Goal: Find specific page/section: Find specific page/section

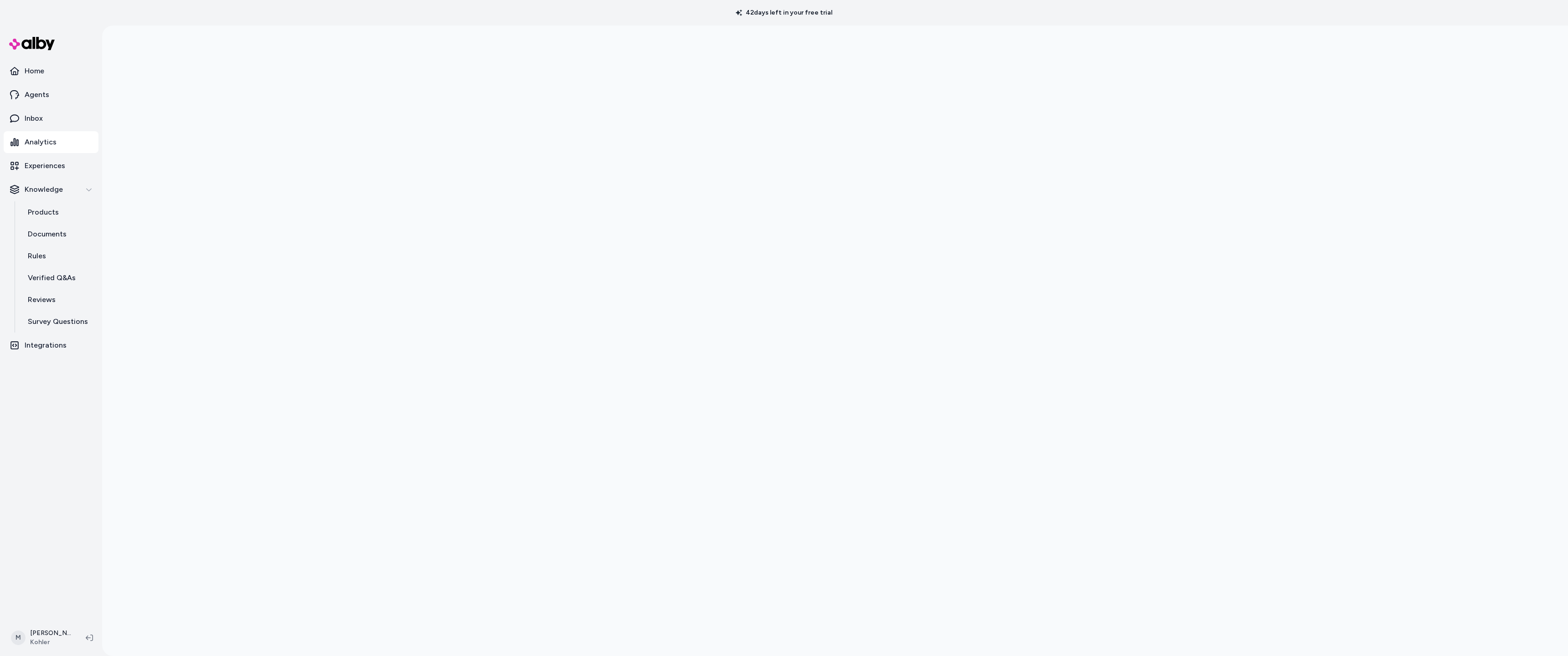
drag, startPoint x: 39, startPoint y: 140, endPoint x: 433, endPoint y: 153, distance: 394.2
click at [39, 140] on p "Analytics" at bounding box center [40, 142] width 32 height 11
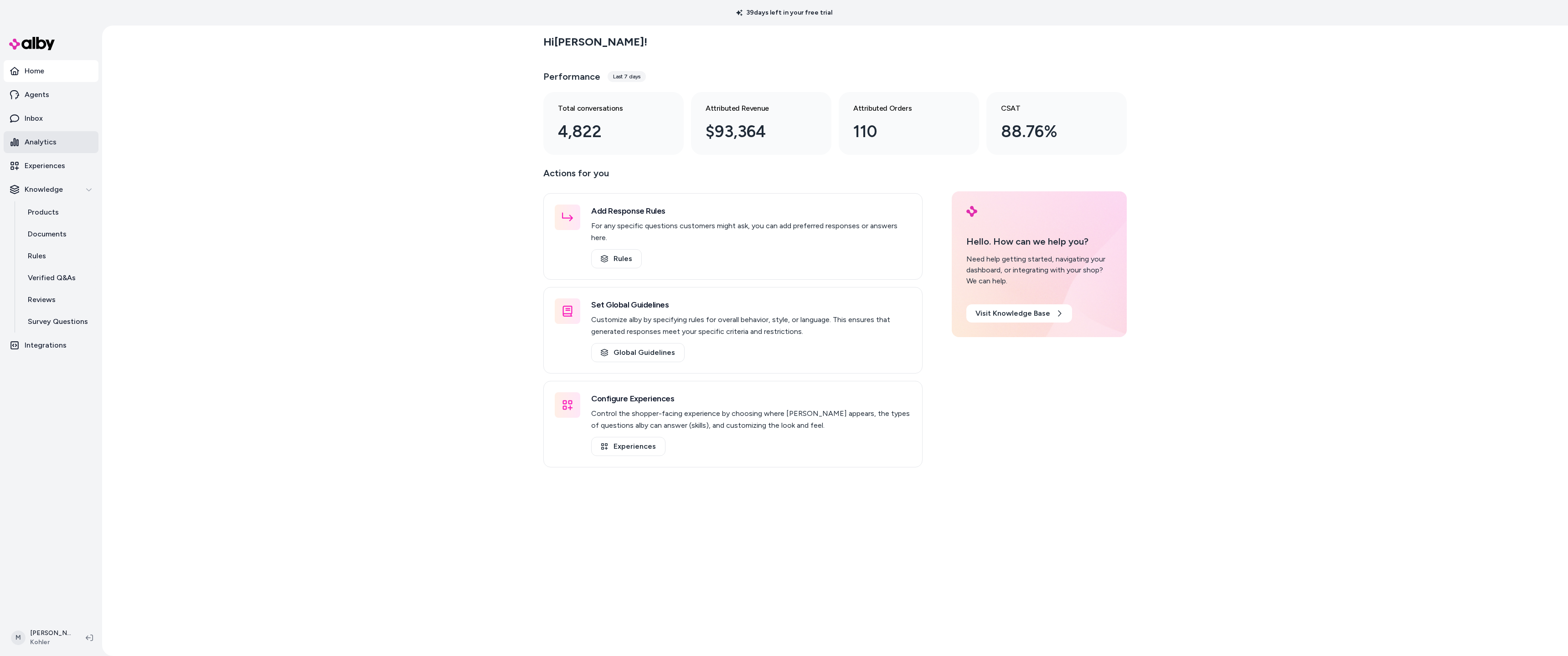
click at [41, 141] on p "Analytics" at bounding box center [40, 142] width 32 height 11
